Goal: Information Seeking & Learning: Learn about a topic

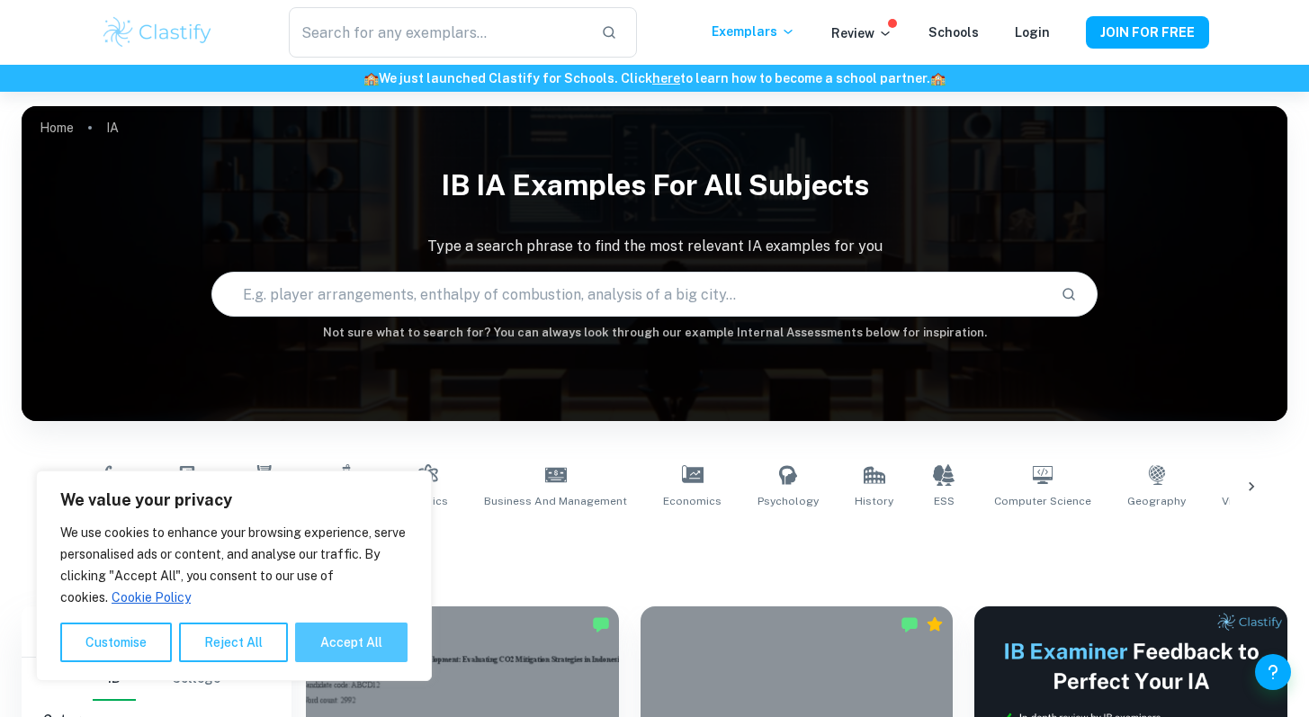
click at [345, 646] on button "Accept All" at bounding box center [351, 643] width 112 height 40
checkbox input "true"
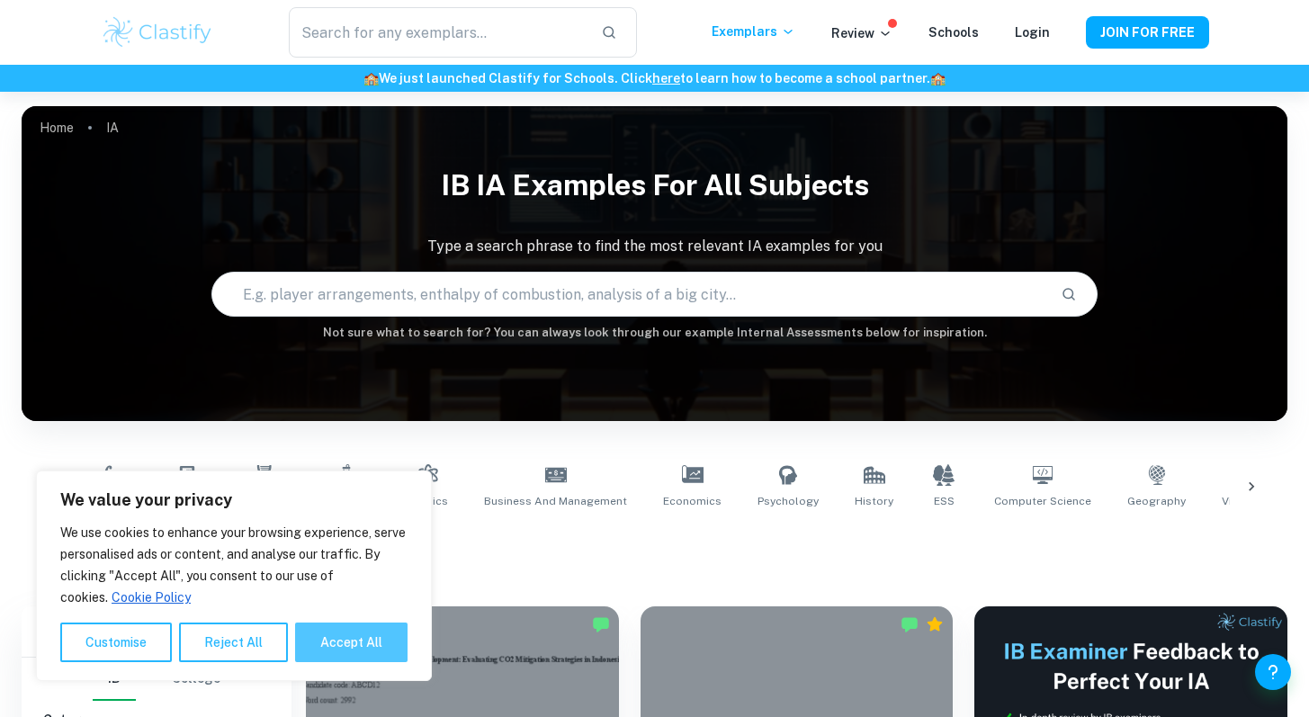
checkbox input "true"
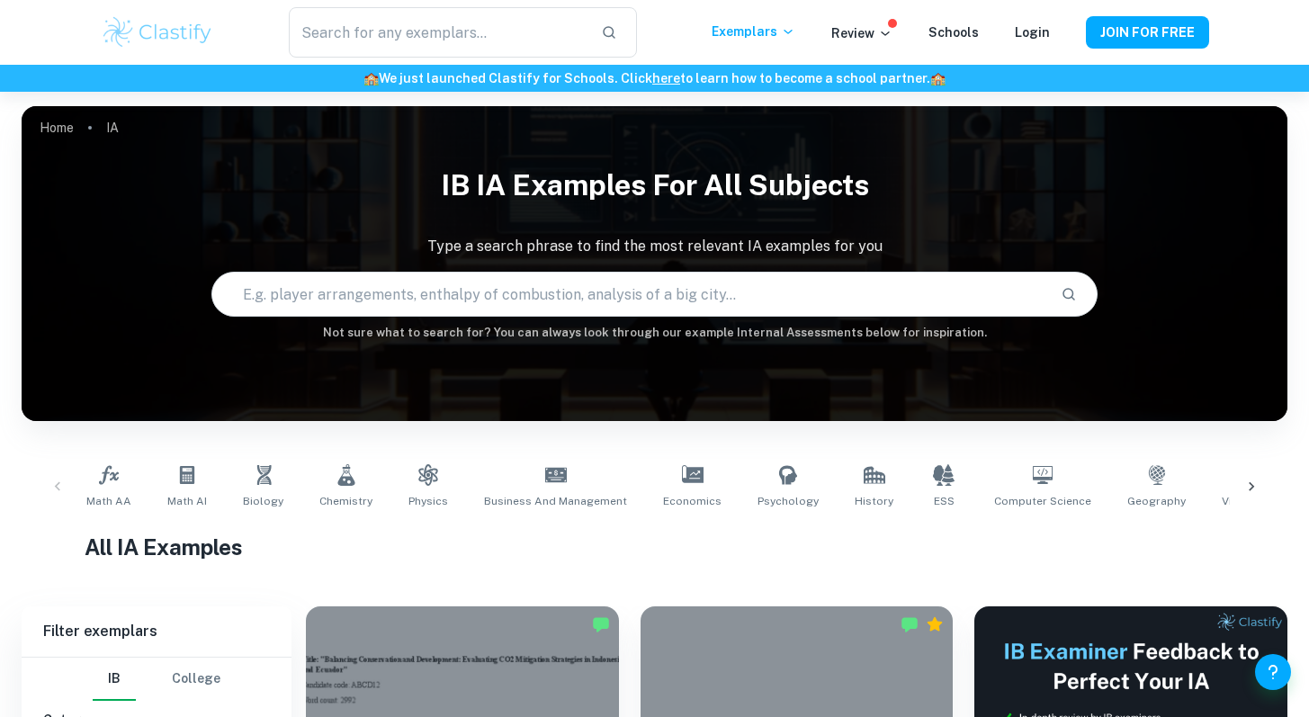
click at [562, 308] on input "text" at bounding box center [629, 294] width 834 height 50
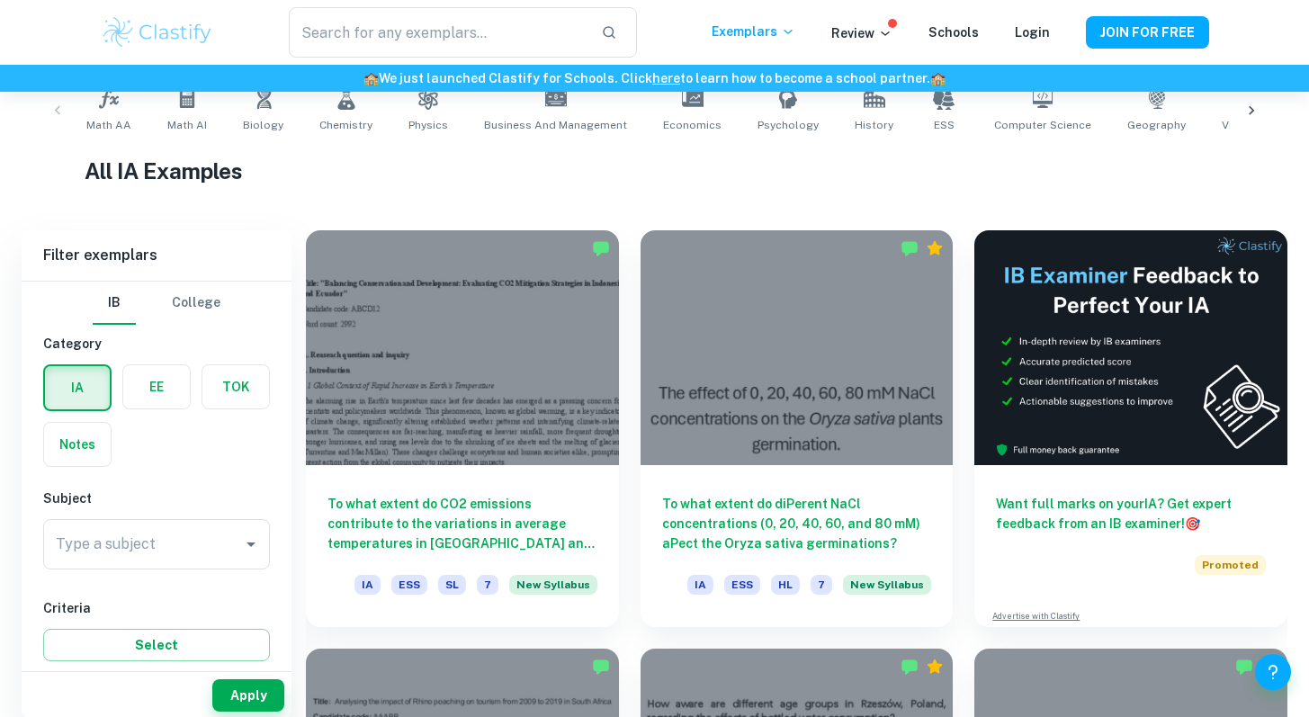
scroll to position [393, 0]
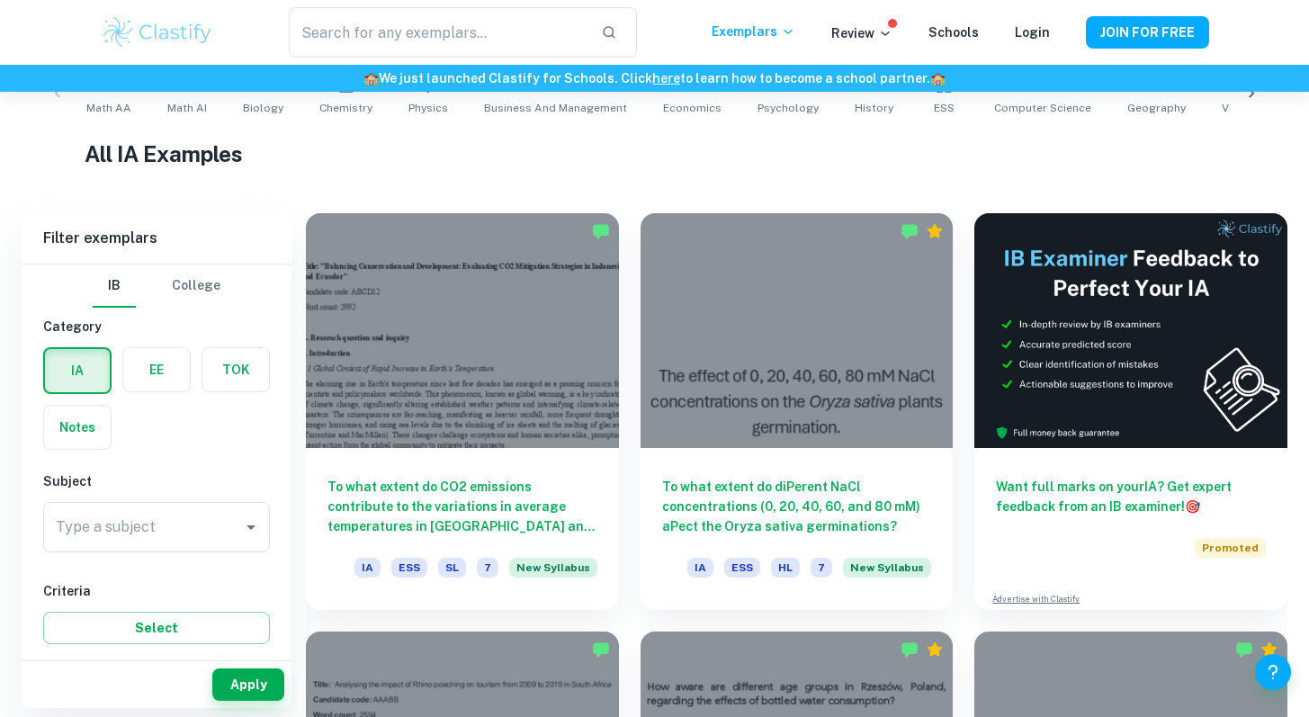
click at [792, 167] on h1 "All IA Examples" at bounding box center [654, 154] width 1139 height 32
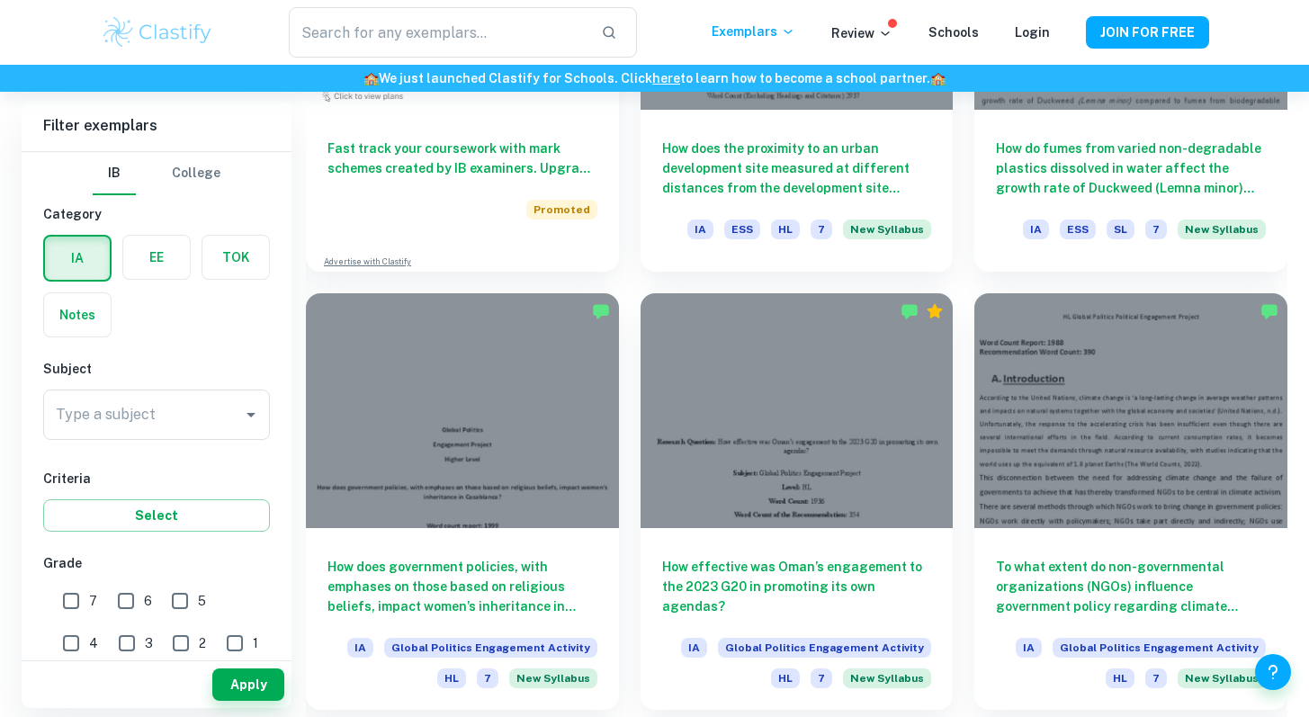
scroll to position [1463, 0]
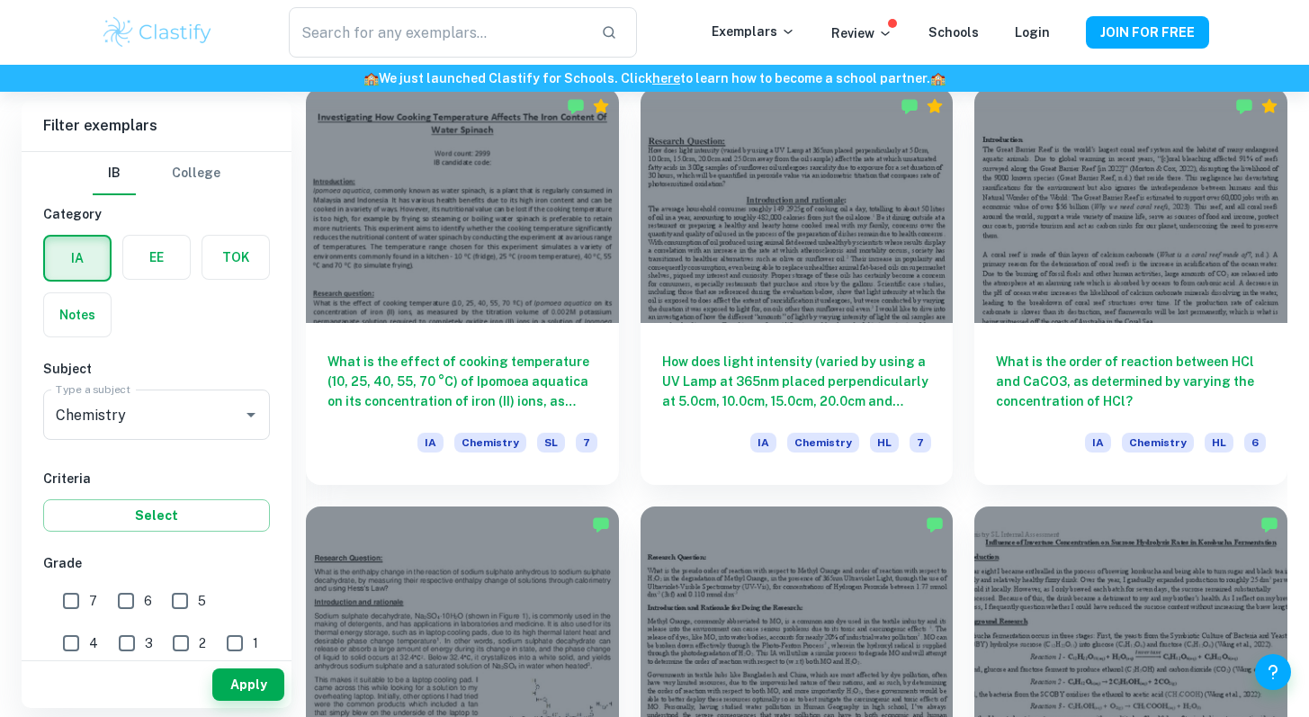
scroll to position [1757, 0]
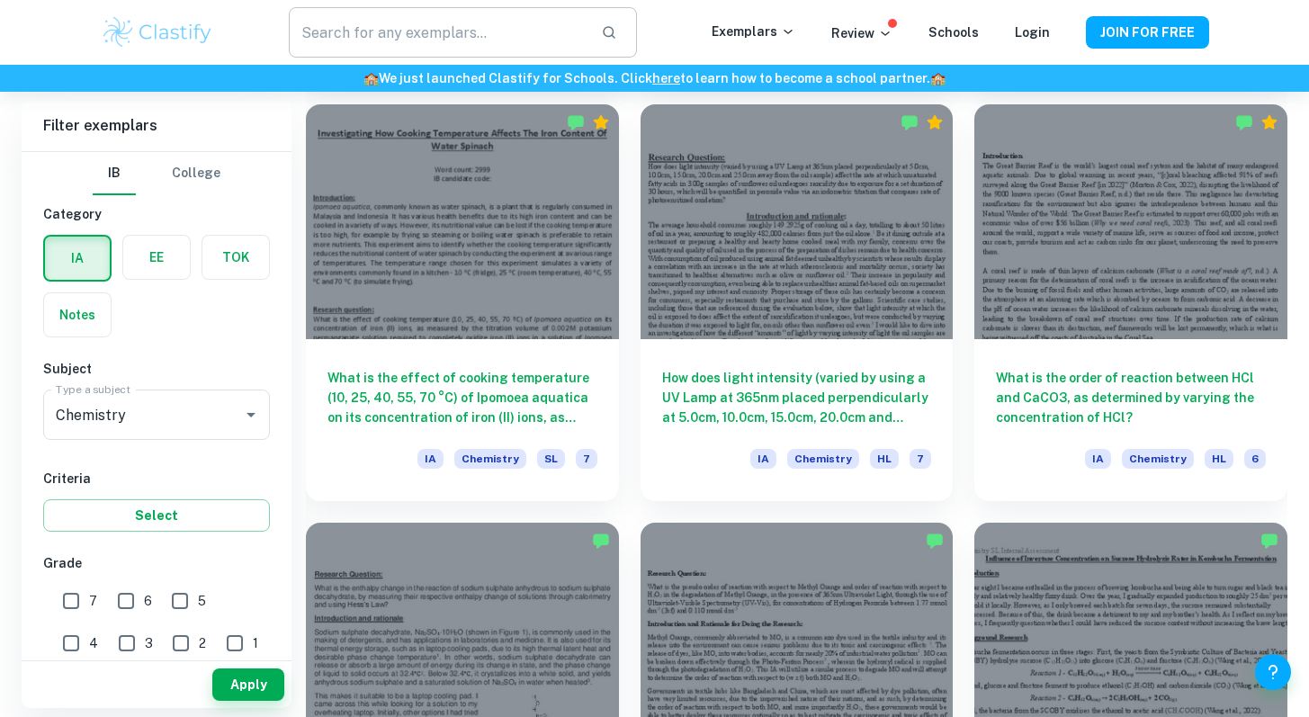
click at [483, 44] on input "text" at bounding box center [437, 32] width 297 height 50
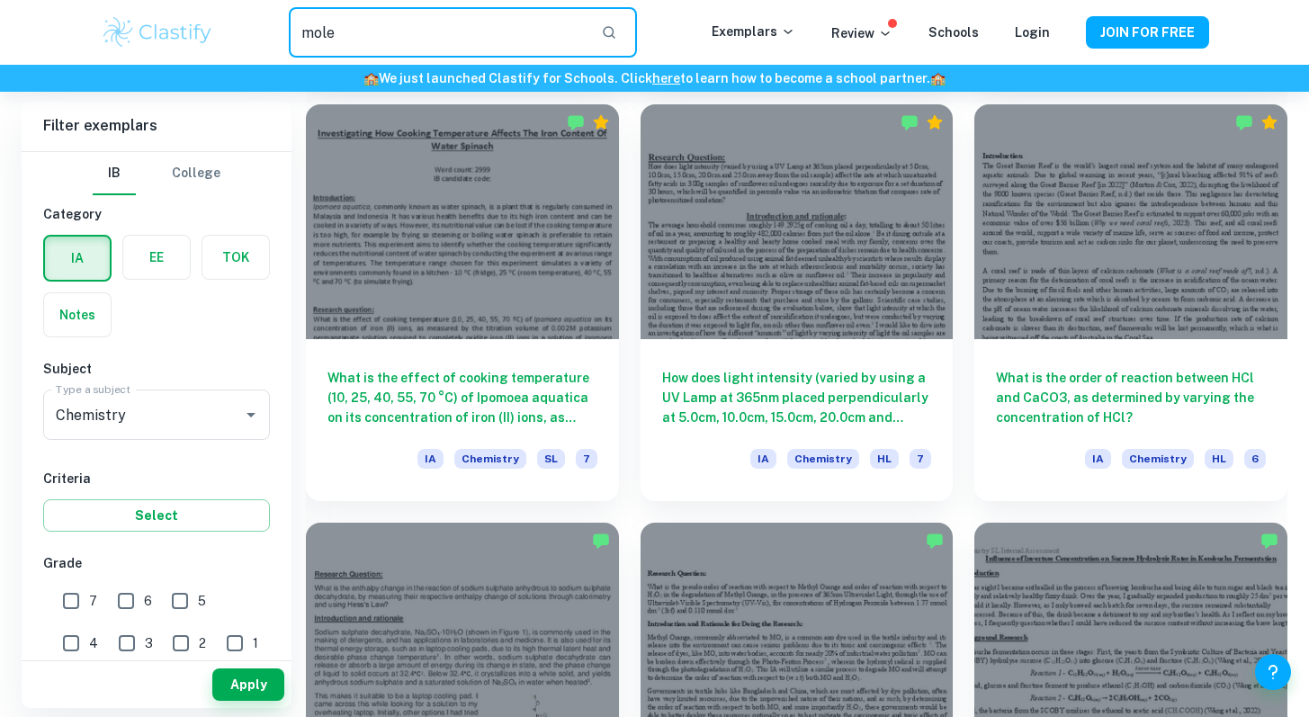
type input "mole"
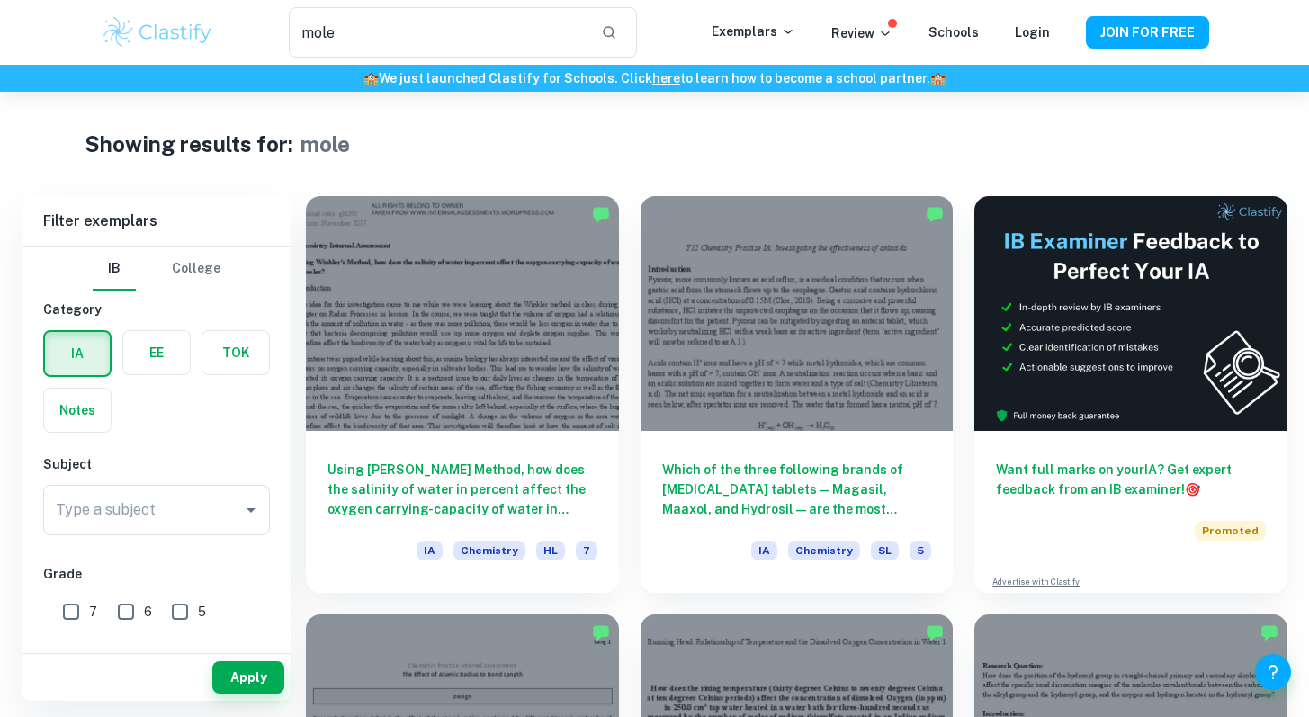
click at [129, 513] on input "Type a subject" at bounding box center [143, 510] width 184 height 34
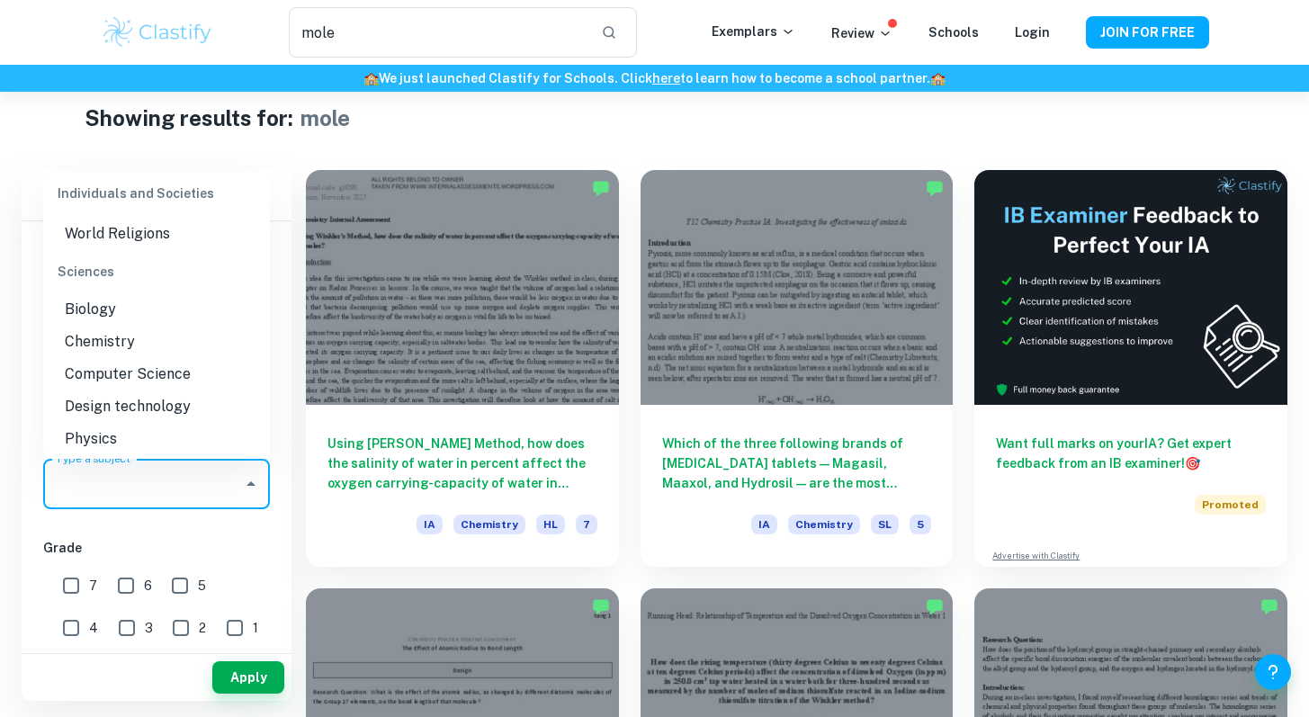
scroll to position [2255, 0]
click at [131, 339] on li "Chemistry" at bounding box center [156, 337] width 227 height 32
type input "Chemistry"
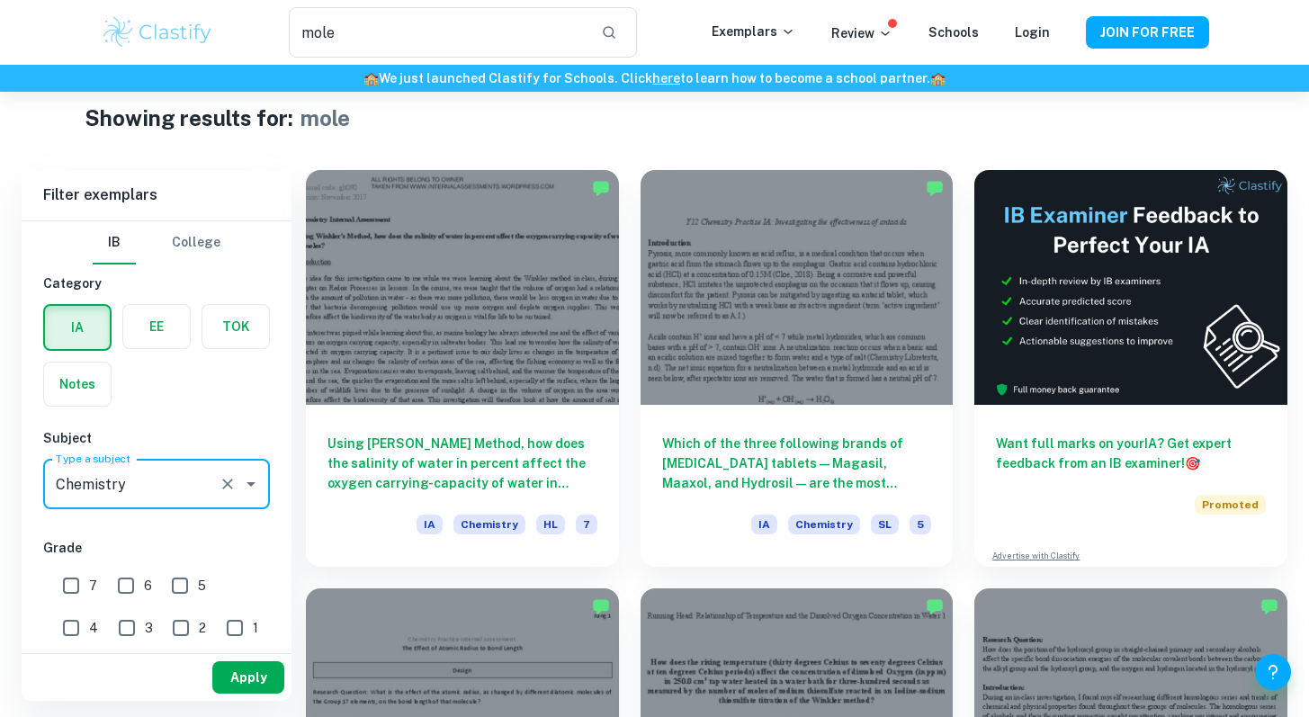
click at [256, 683] on button "Apply" at bounding box center [248, 677] width 72 height 32
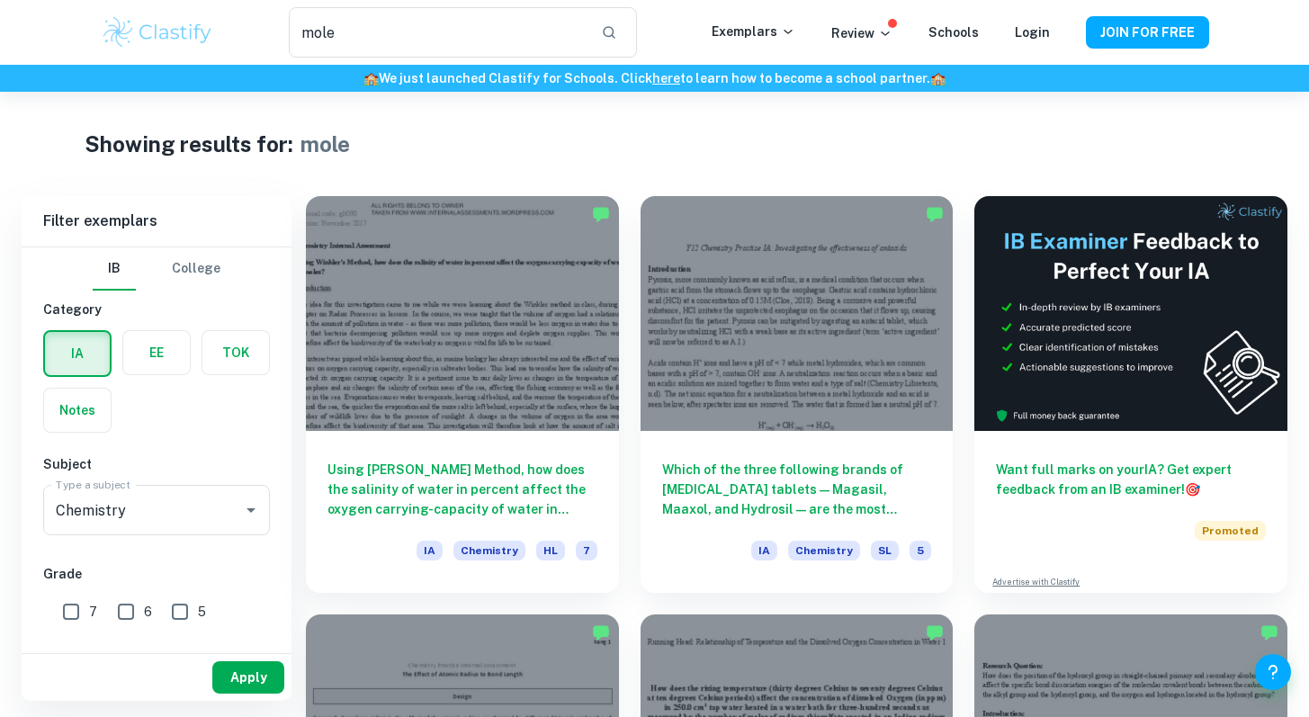
click at [249, 669] on button "Apply" at bounding box center [248, 677] width 72 height 32
click at [226, 676] on button "Apply" at bounding box center [248, 677] width 72 height 32
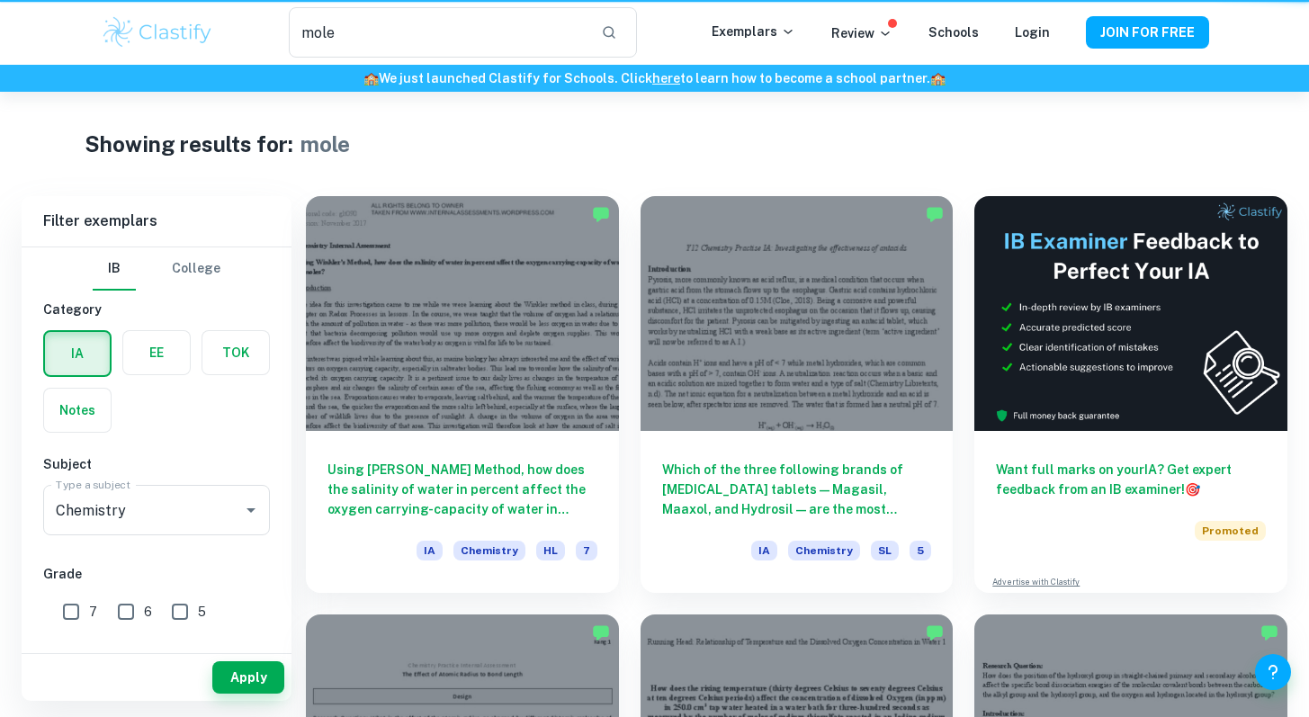
click at [226, 676] on button "Apply" at bounding box center [248, 677] width 72 height 32
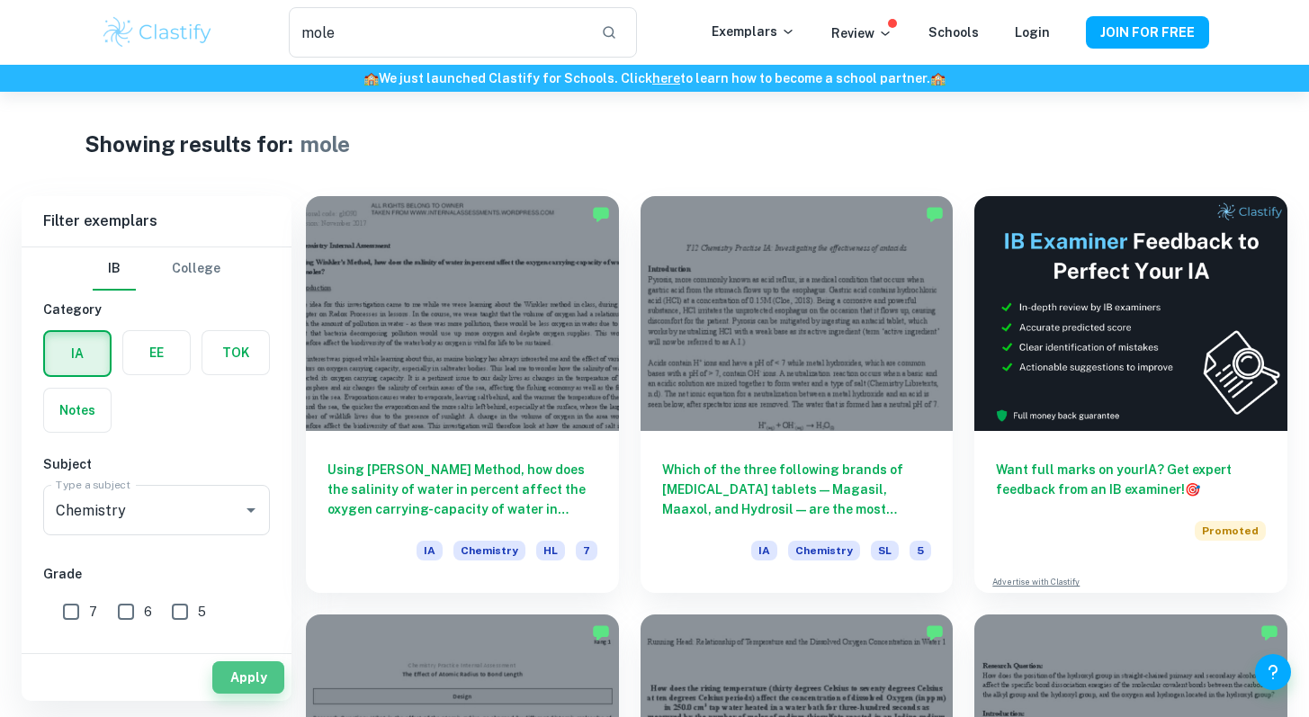
click at [226, 676] on button "Apply" at bounding box center [248, 677] width 72 height 32
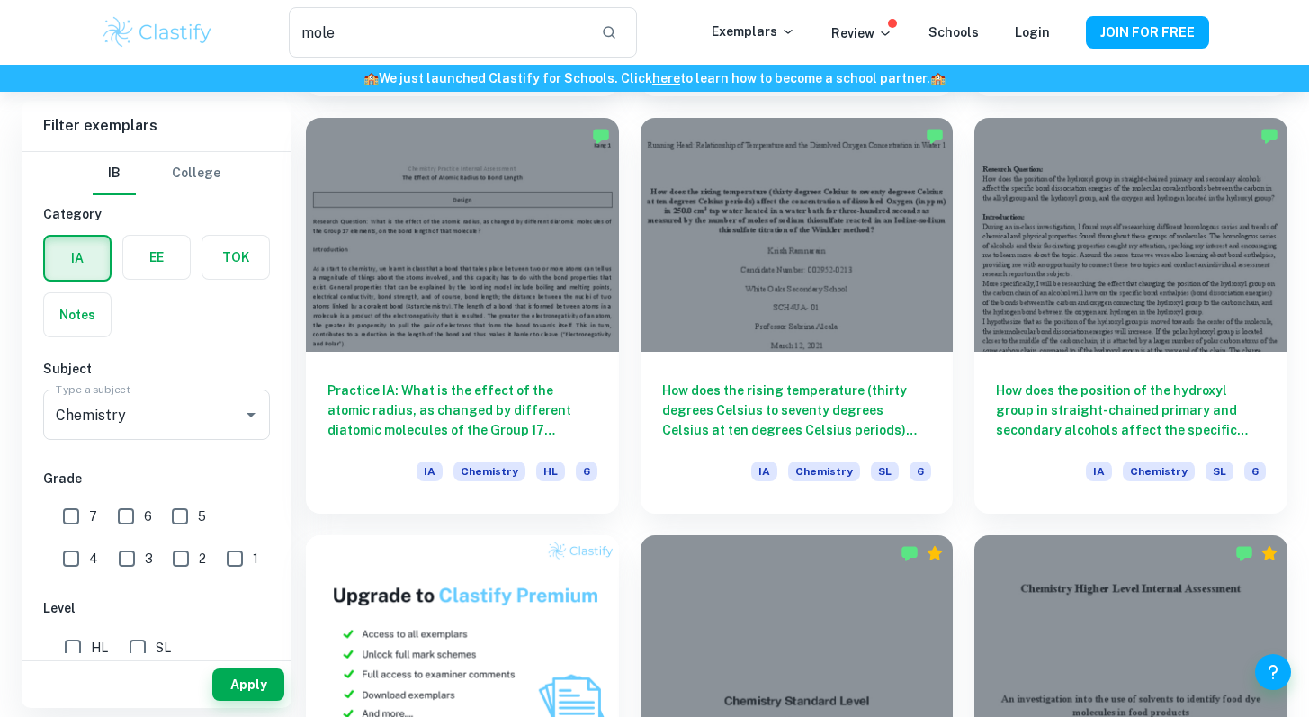
scroll to position [523, 0]
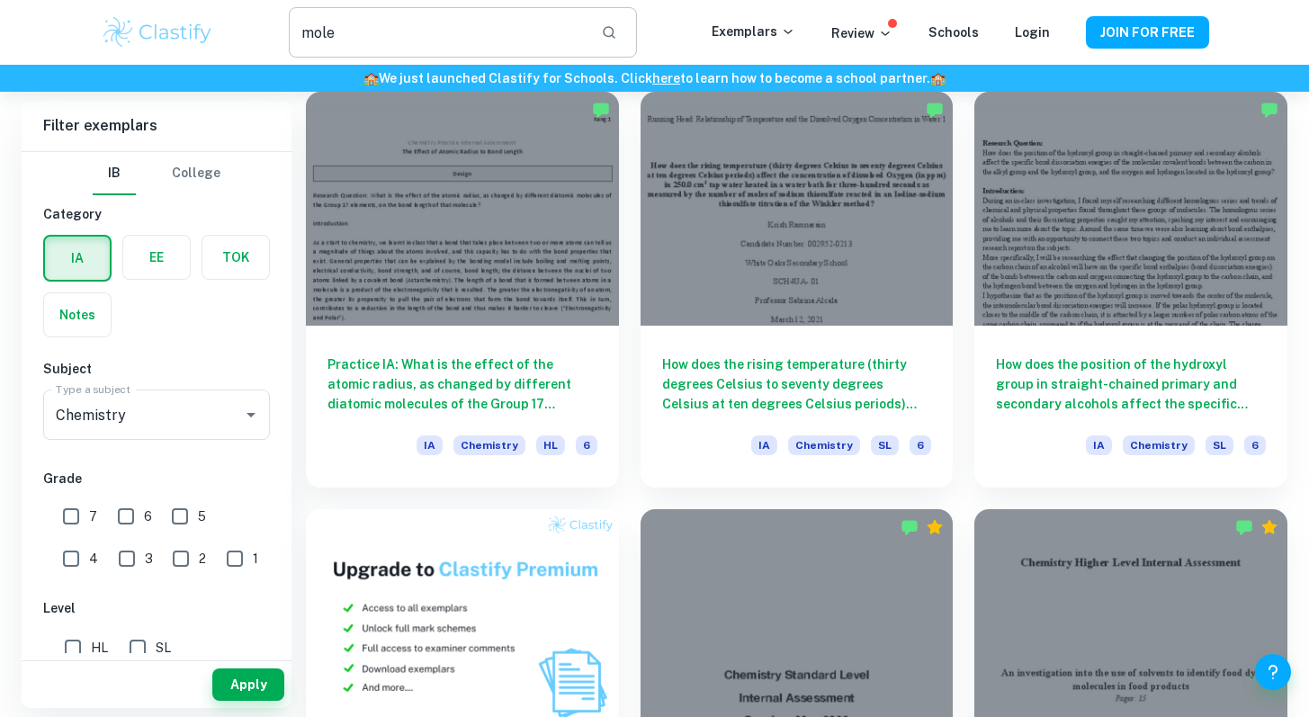
click at [462, 27] on input "mole" at bounding box center [437, 32] width 297 height 50
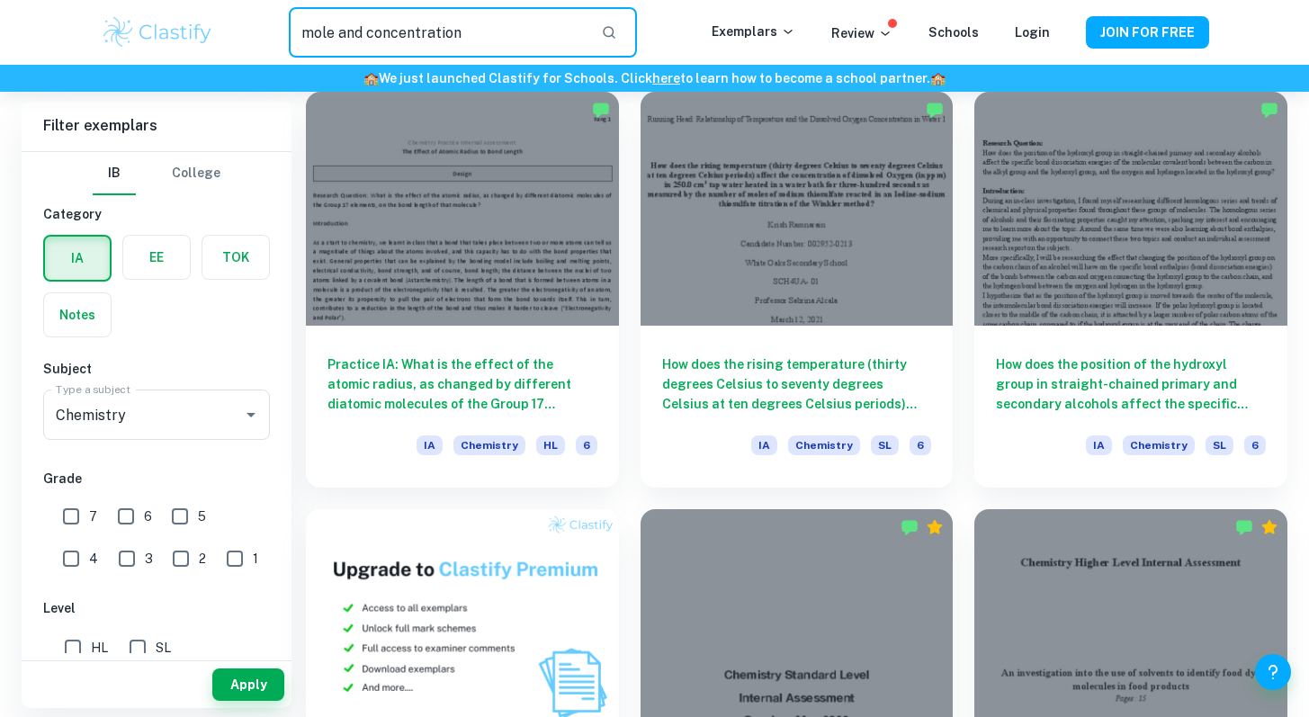
type input "mole and concentration"
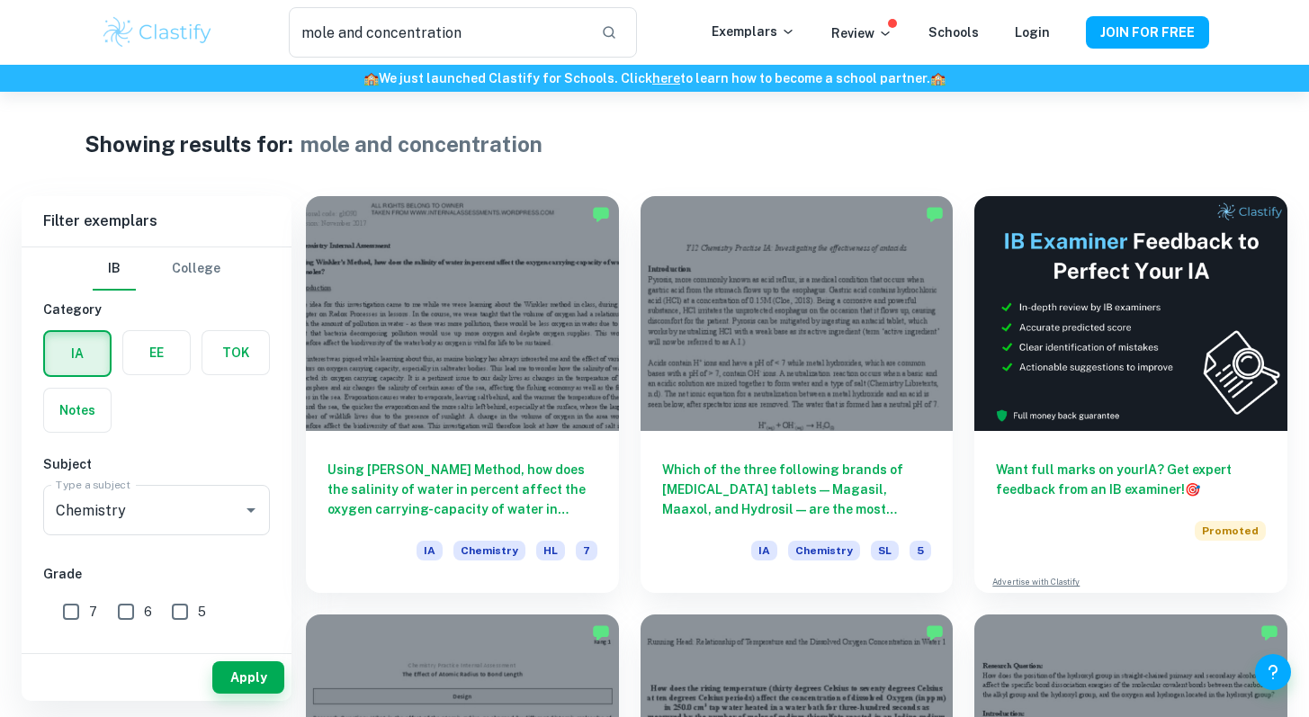
click at [251, 657] on div "Apply" at bounding box center [157, 677] width 270 height 47
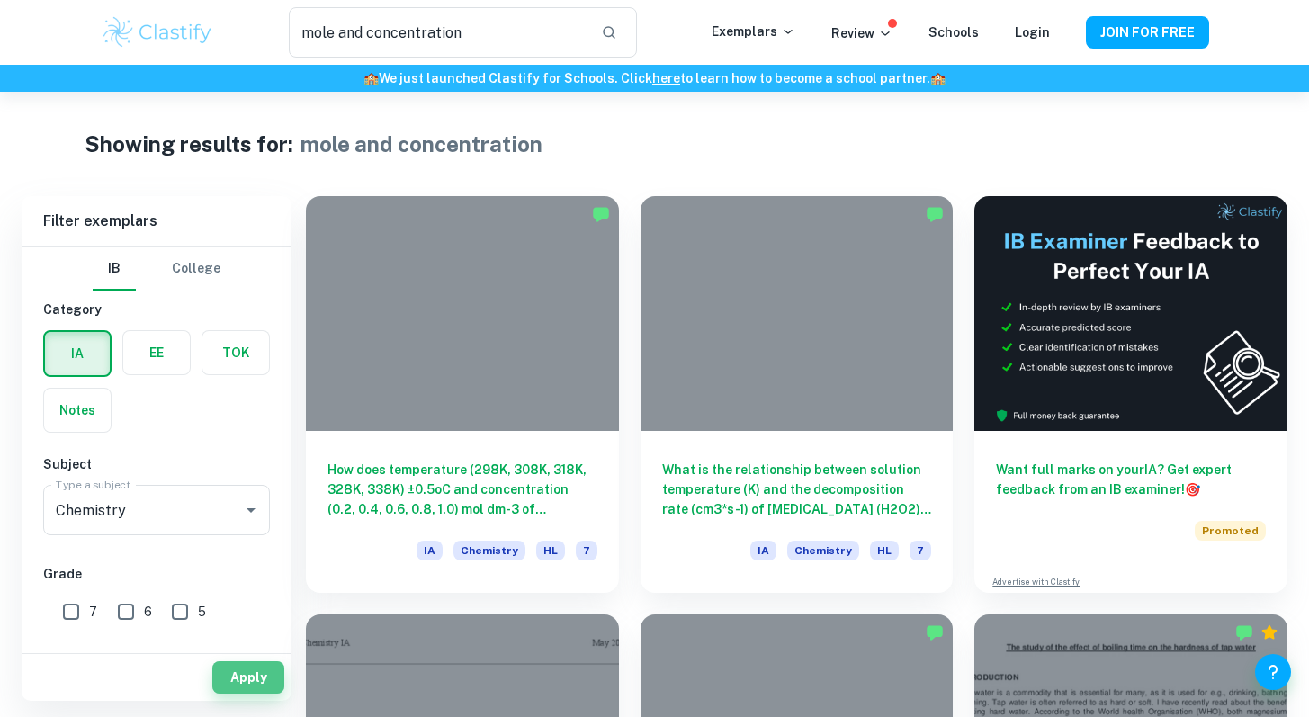
click at [257, 672] on button "Apply" at bounding box center [248, 677] width 72 height 32
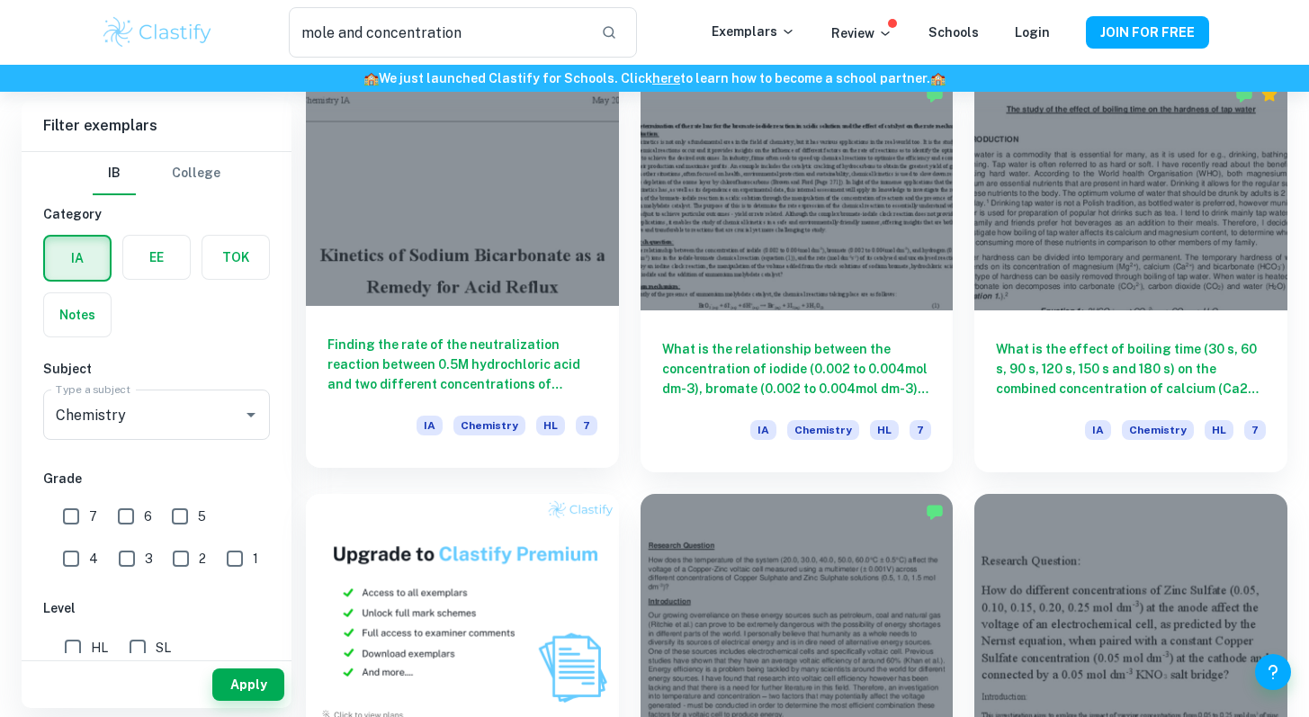
scroll to position [543, 0]
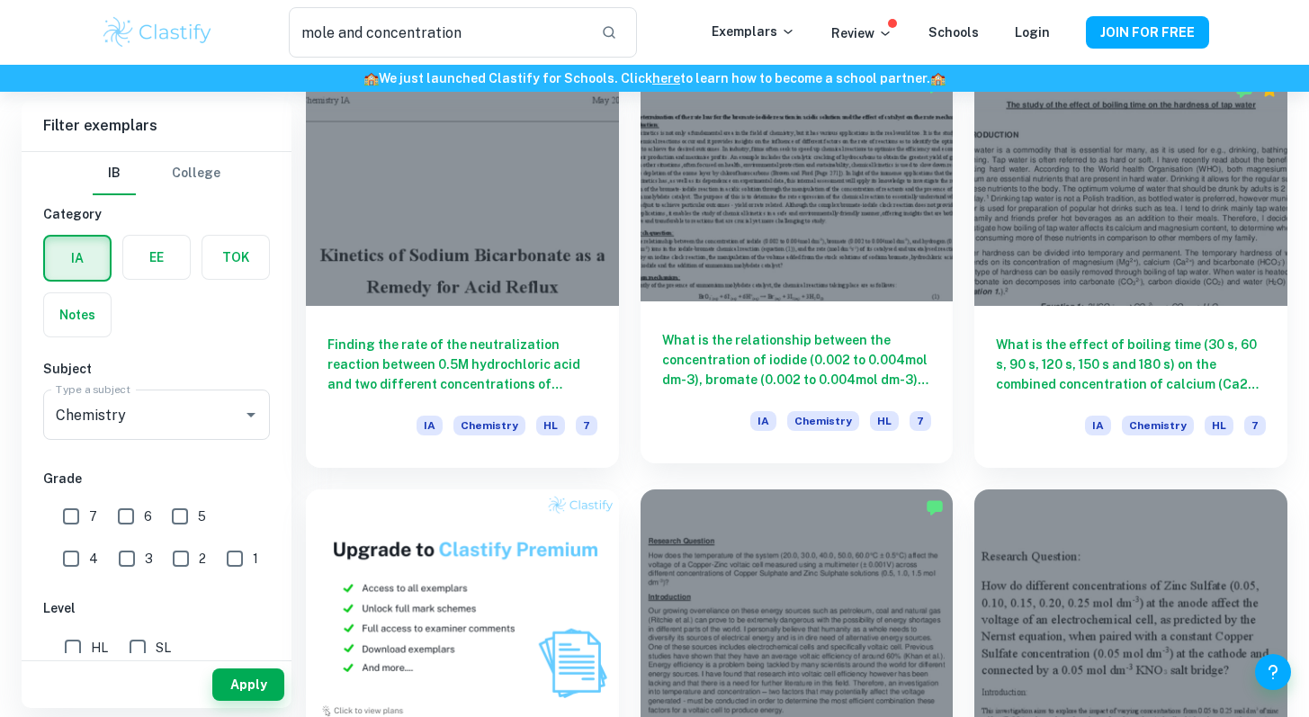
click at [852, 338] on h6 "What is the relationship between the concentration of iodide (0.002 to 0.004mol…" at bounding box center [797, 359] width 270 height 59
